Goal: Information Seeking & Learning: Learn about a topic

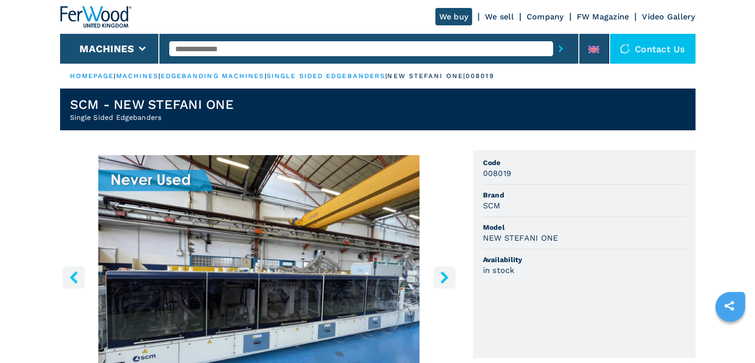
click at [439, 275] on icon "right-button" at bounding box center [445, 277] width 12 height 12
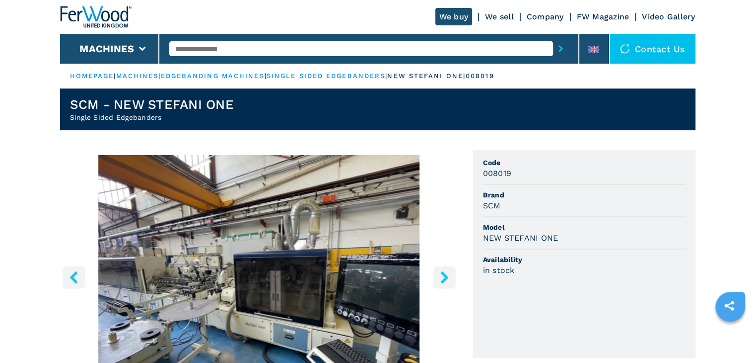
click at [439, 275] on icon "right-button" at bounding box center [445, 277] width 12 height 12
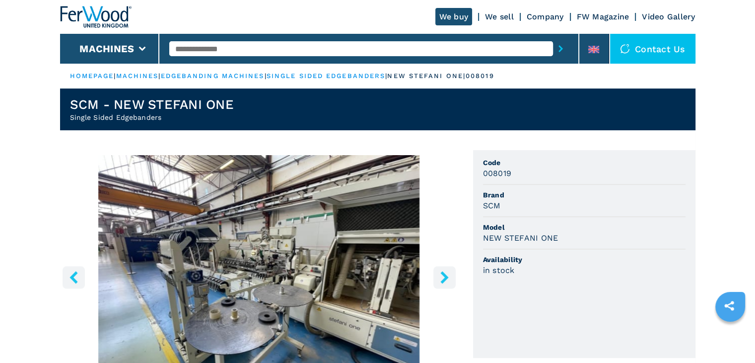
click at [439, 275] on icon "right-button" at bounding box center [445, 277] width 12 height 12
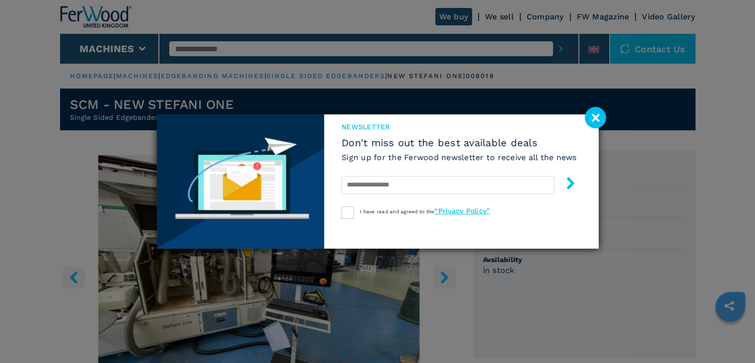
click at [439, 275] on div "newsletter Don't miss out the best available deals Sign up for the Ferwood news…" at bounding box center [377, 181] width 755 height 363
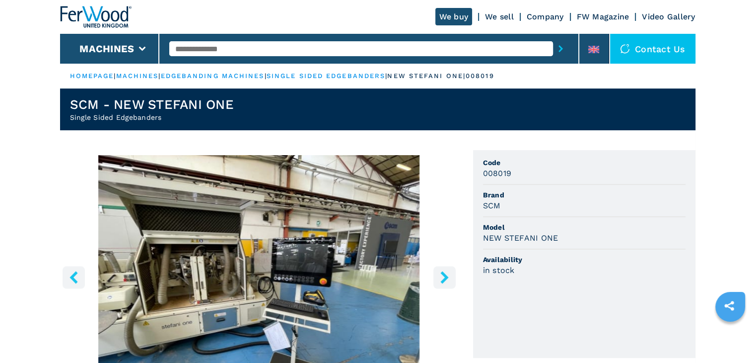
click at [439, 275] on icon "right-button" at bounding box center [445, 277] width 12 height 12
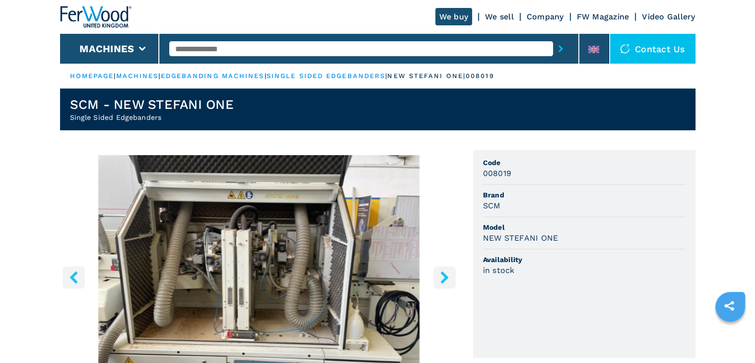
click at [439, 275] on icon "right-button" at bounding box center [445, 277] width 12 height 12
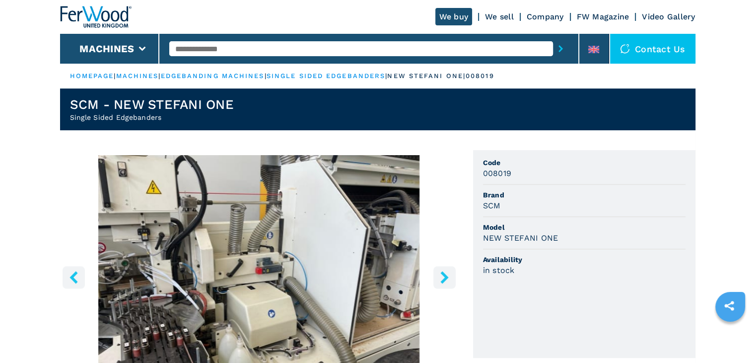
click at [439, 275] on icon "right-button" at bounding box center [445, 277] width 12 height 12
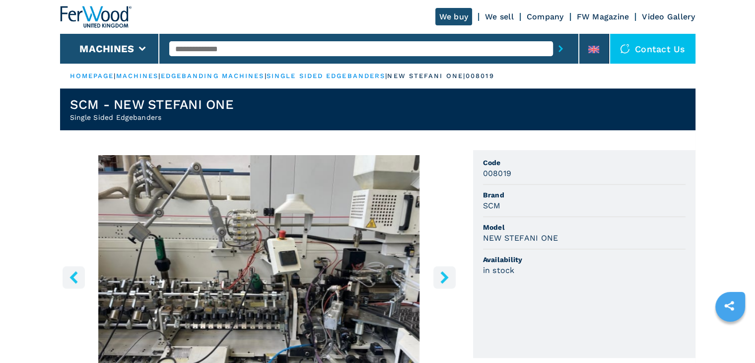
click at [439, 275] on icon "right-button" at bounding box center [445, 277] width 12 height 12
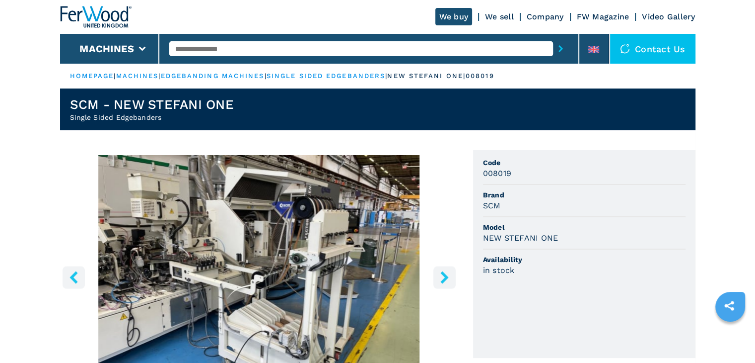
click at [439, 275] on icon "right-button" at bounding box center [445, 277] width 12 height 12
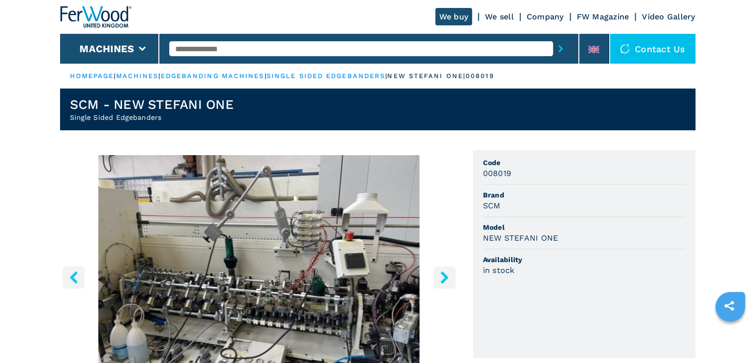
click at [439, 275] on icon "right-button" at bounding box center [445, 277] width 12 height 12
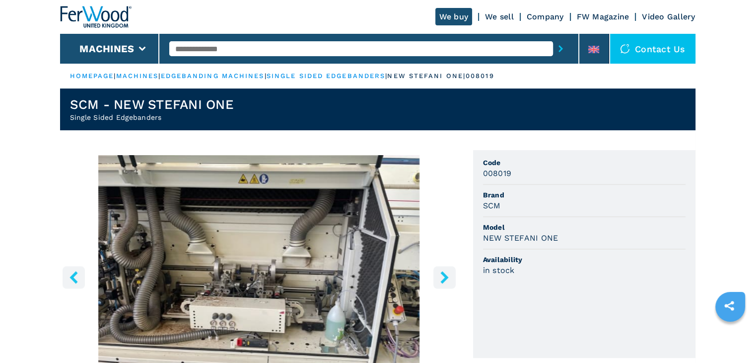
click at [439, 275] on icon "right-button" at bounding box center [445, 277] width 12 height 12
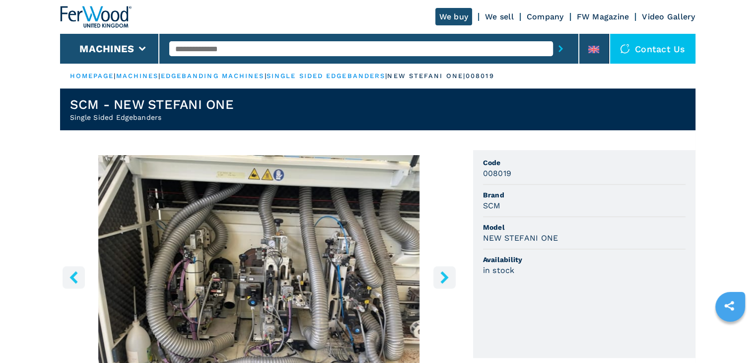
click at [439, 275] on icon "right-button" at bounding box center [445, 277] width 12 height 12
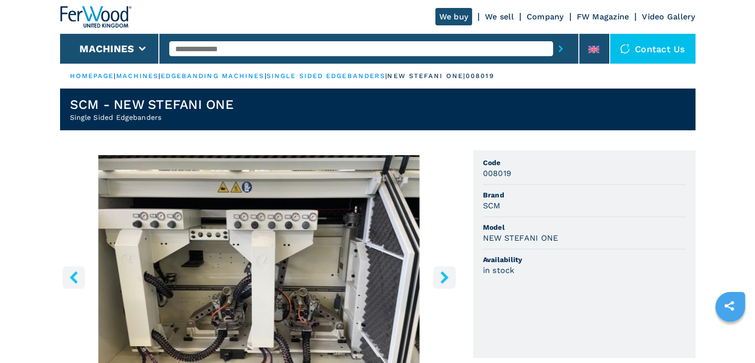
click at [439, 275] on icon "right-button" at bounding box center [445, 277] width 12 height 12
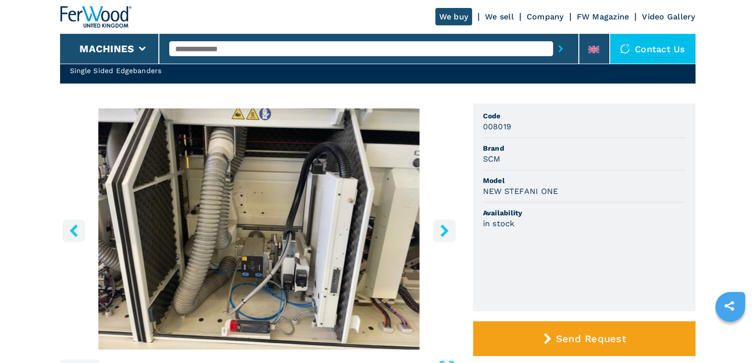
scroll to position [46, 0]
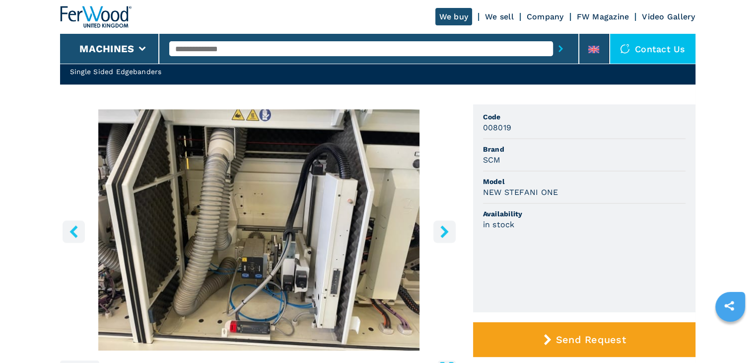
click at [439, 233] on icon "right-button" at bounding box center [445, 231] width 12 height 12
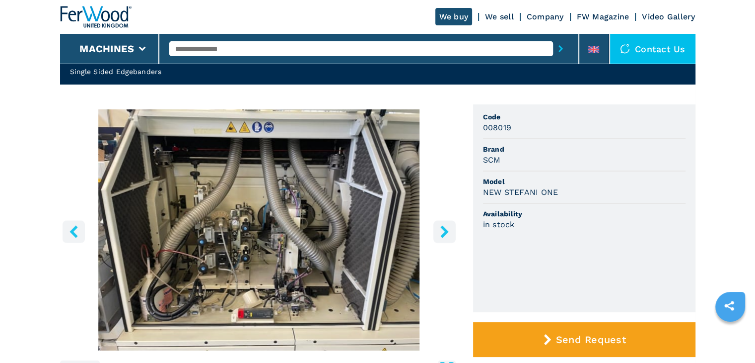
click at [439, 233] on icon "right-button" at bounding box center [445, 231] width 12 height 12
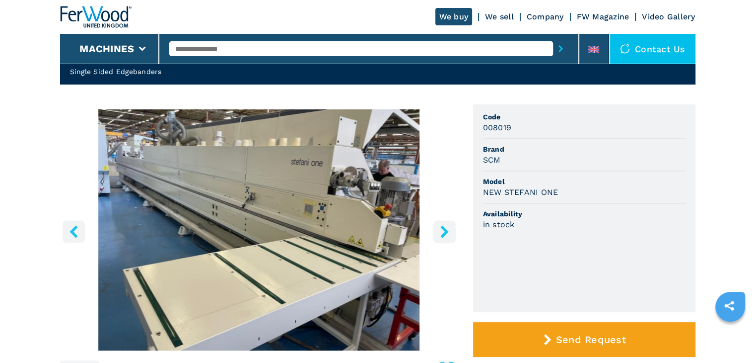
click at [443, 230] on icon "right-button" at bounding box center [445, 231] width 12 height 12
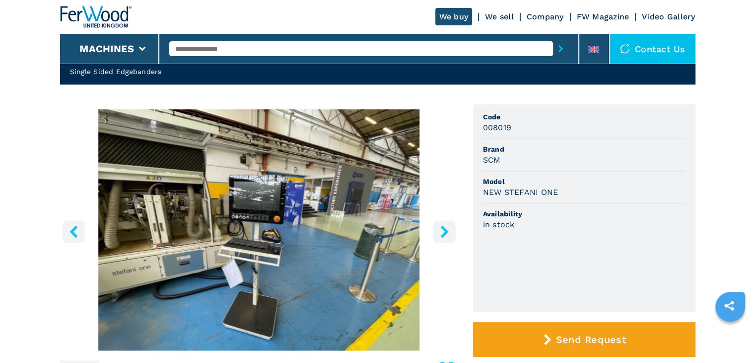
click at [443, 230] on icon "right-button" at bounding box center [445, 231] width 12 height 12
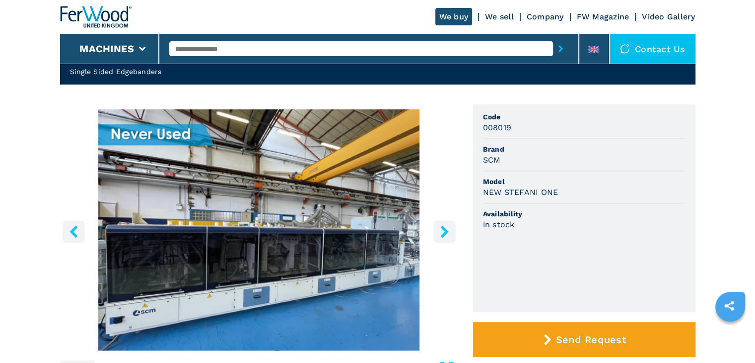
click at [443, 230] on icon "right-button" at bounding box center [445, 231] width 12 height 12
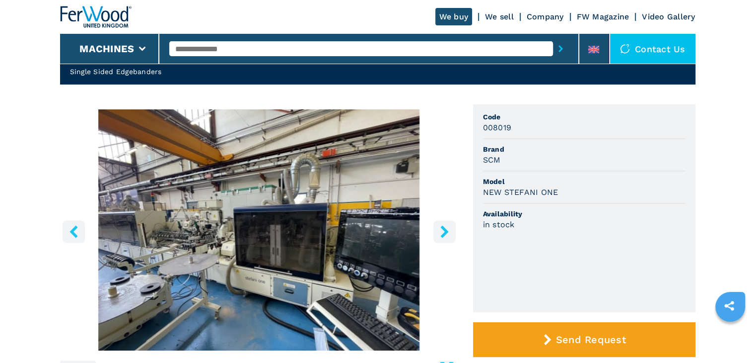
click at [443, 230] on icon "right-button" at bounding box center [445, 231] width 12 height 12
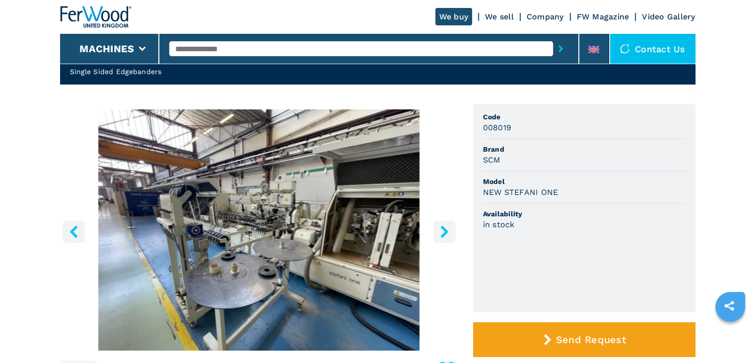
click at [443, 230] on icon "right-button" at bounding box center [445, 231] width 12 height 12
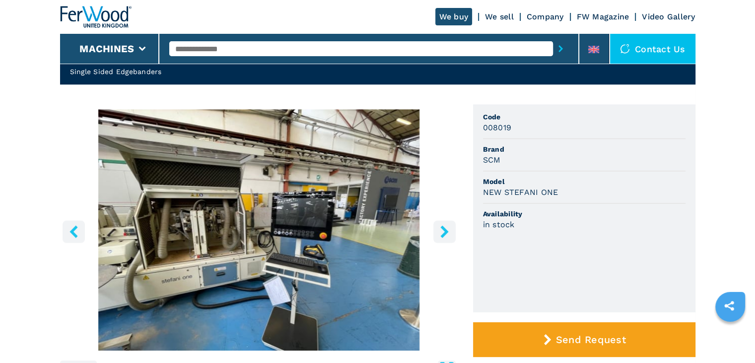
click at [443, 230] on icon "right-button" at bounding box center [445, 231] width 12 height 12
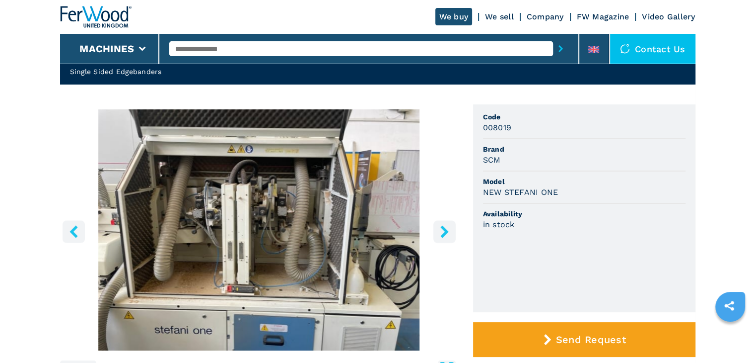
click at [443, 230] on icon "right-button" at bounding box center [445, 231] width 12 height 12
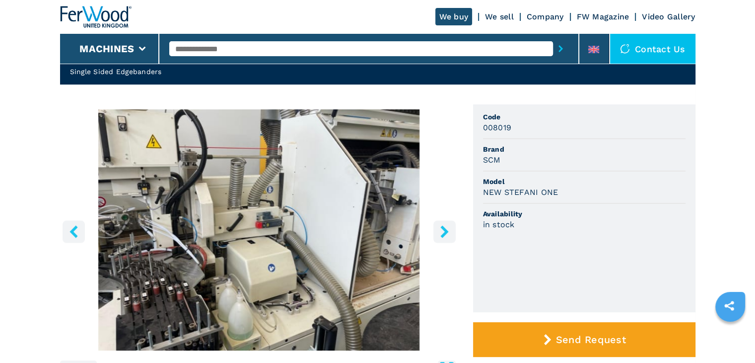
click at [443, 230] on icon "right-button" at bounding box center [445, 231] width 12 height 12
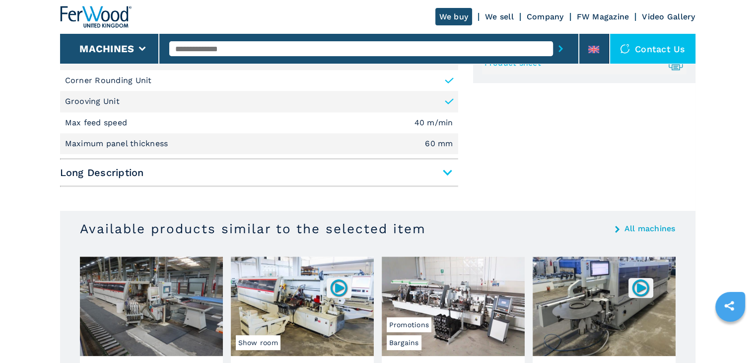
scroll to position [513, 0]
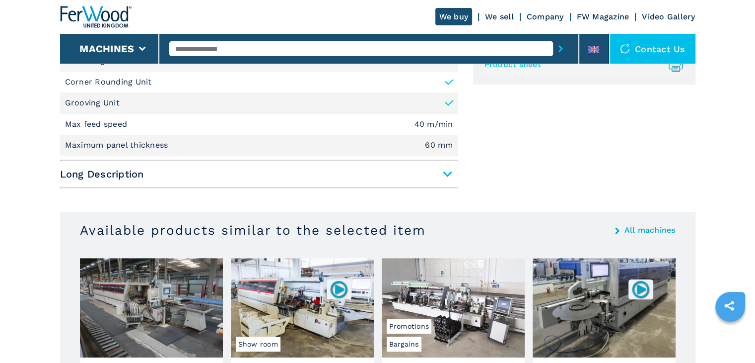
click at [445, 175] on span "Long Description" at bounding box center [259, 174] width 398 height 18
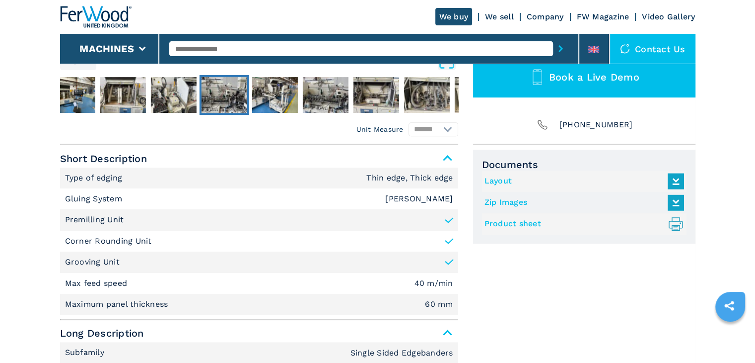
scroll to position [354, 0]
click at [447, 153] on span "Short Description" at bounding box center [259, 158] width 398 height 18
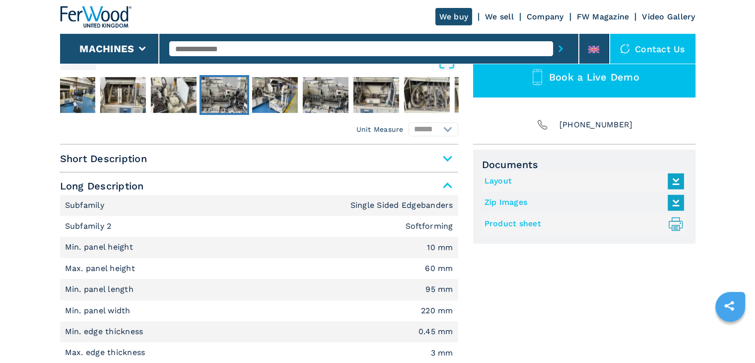
click at [444, 182] on span "Long Description" at bounding box center [259, 186] width 398 height 18
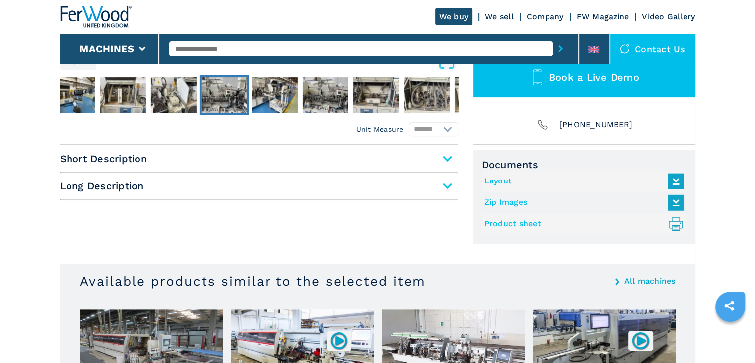
click at [681, 175] on icon at bounding box center [676, 180] width 21 height 21
